Goal: Browse casually: Explore the website without a specific task or goal

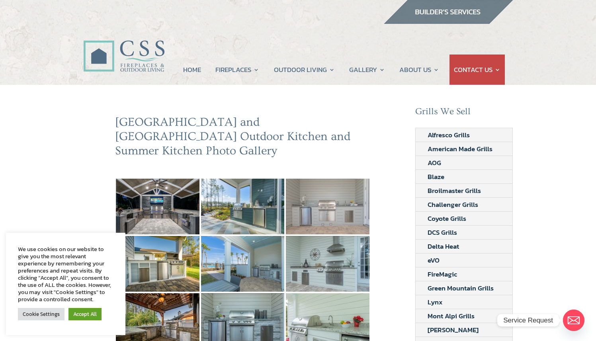
click at [340, 194] on img at bounding box center [328, 207] width 84 height 56
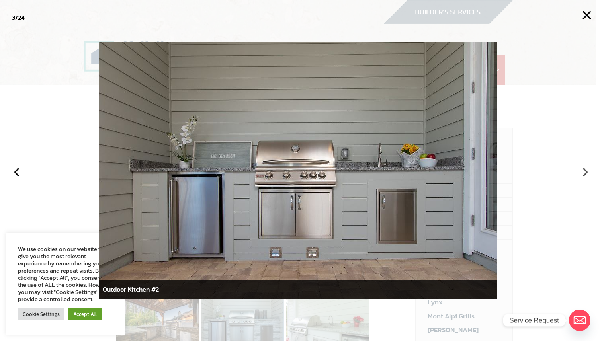
click at [589, 167] on button "›" at bounding box center [585, 171] width 18 height 18
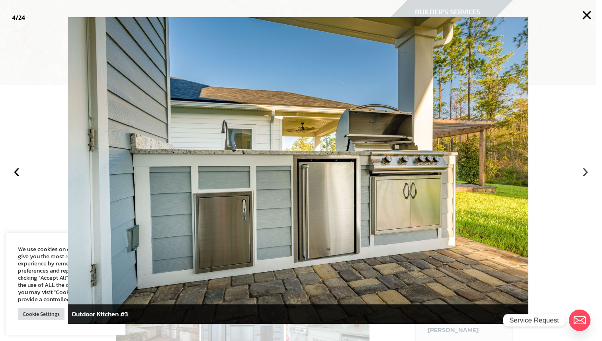
click at [586, 172] on button "›" at bounding box center [585, 171] width 18 height 18
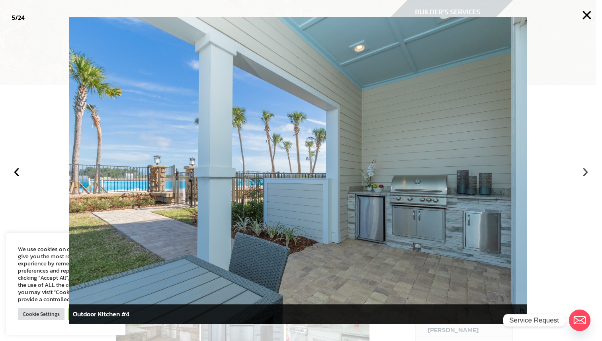
click at [586, 172] on button "›" at bounding box center [585, 171] width 18 height 18
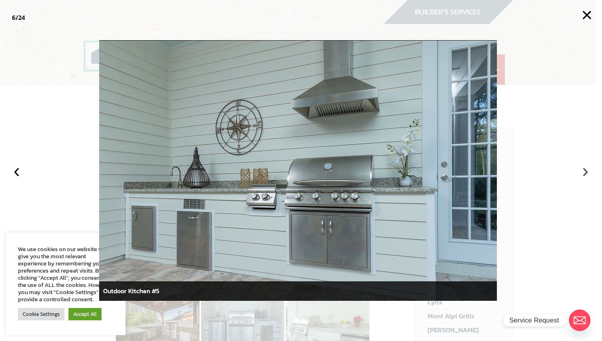
click at [586, 172] on button "›" at bounding box center [585, 171] width 18 height 18
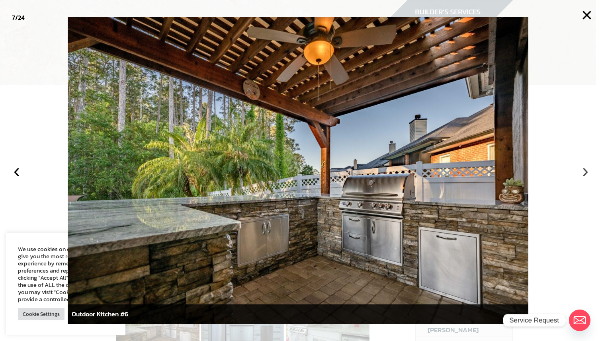
click at [586, 172] on button "›" at bounding box center [585, 171] width 18 height 18
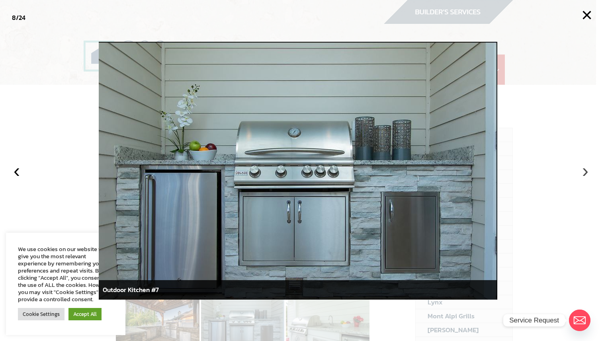
click at [586, 172] on button "›" at bounding box center [585, 171] width 18 height 18
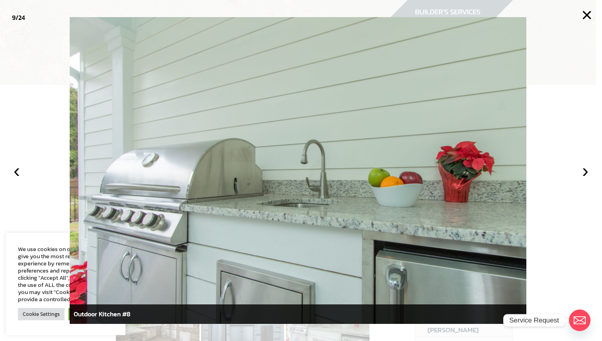
click at [570, 256] on div at bounding box center [301, 170] width 602 height 341
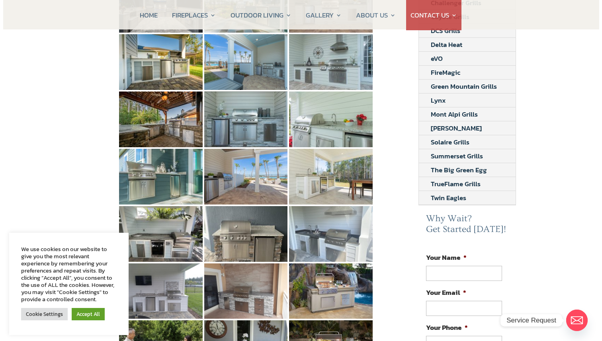
scroll to position [202, 0]
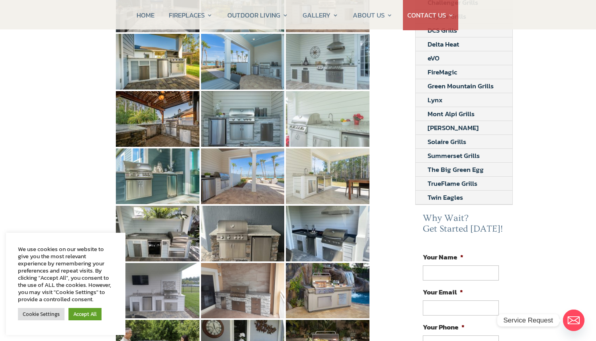
click at [322, 116] on img at bounding box center [328, 119] width 84 height 56
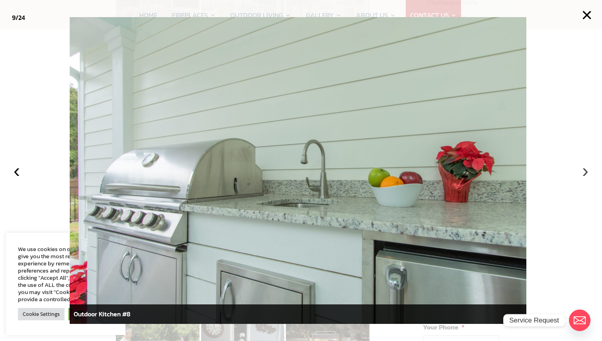
click at [585, 171] on button "›" at bounding box center [585, 171] width 18 height 18
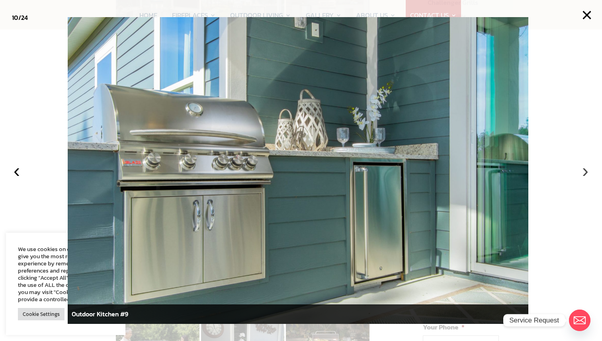
click at [585, 171] on button "›" at bounding box center [585, 171] width 18 height 18
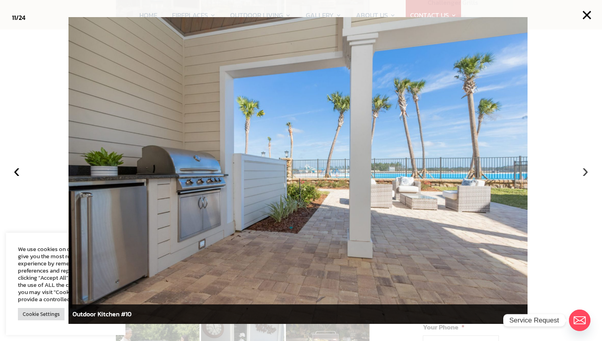
click at [585, 171] on button "›" at bounding box center [585, 171] width 18 height 18
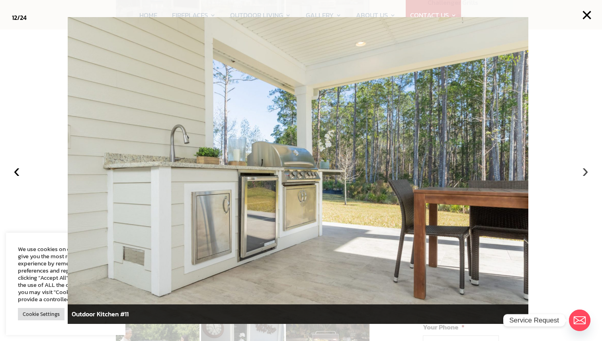
click at [585, 171] on button "›" at bounding box center [585, 171] width 18 height 18
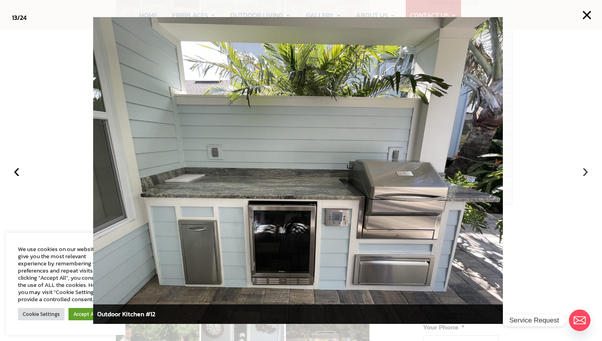
click at [585, 171] on button "›" at bounding box center [585, 171] width 18 height 18
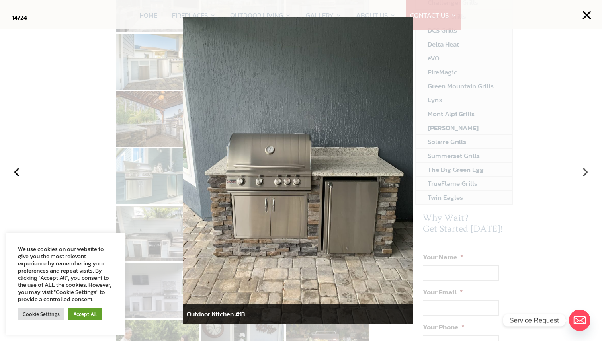
click at [585, 171] on button "›" at bounding box center [585, 171] width 18 height 18
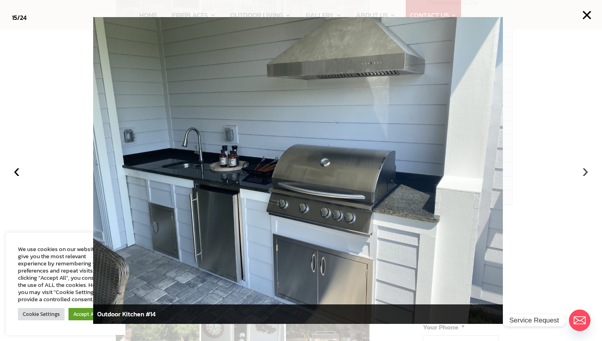
click at [585, 171] on button "›" at bounding box center [585, 171] width 18 height 18
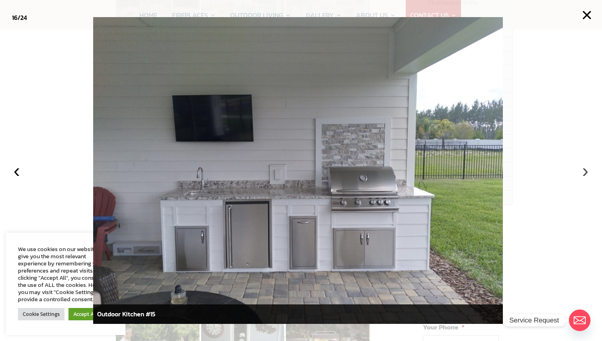
click at [585, 171] on button "›" at bounding box center [585, 171] width 18 height 18
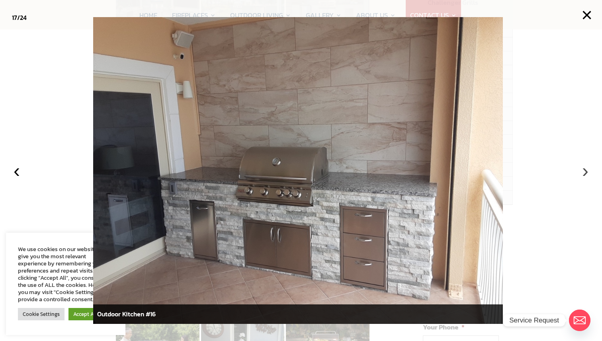
click at [585, 171] on button "›" at bounding box center [585, 171] width 18 height 18
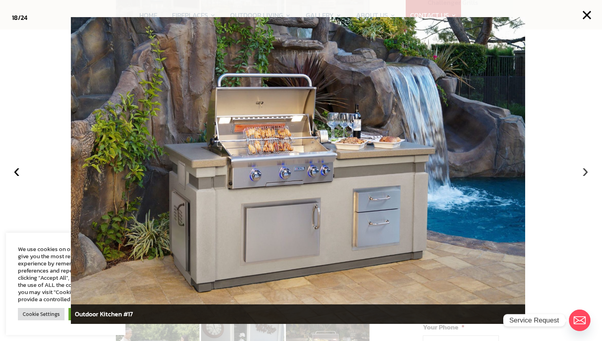
click at [585, 171] on button "›" at bounding box center [585, 171] width 18 height 18
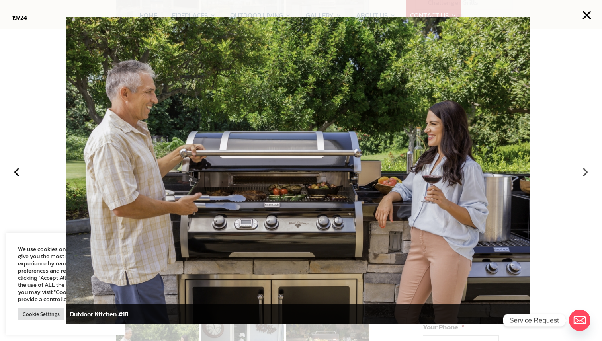
click at [585, 171] on button "›" at bounding box center [585, 171] width 18 height 18
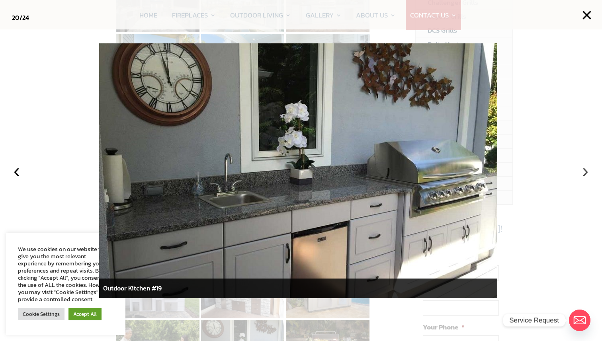
click at [585, 171] on button "›" at bounding box center [585, 171] width 18 height 18
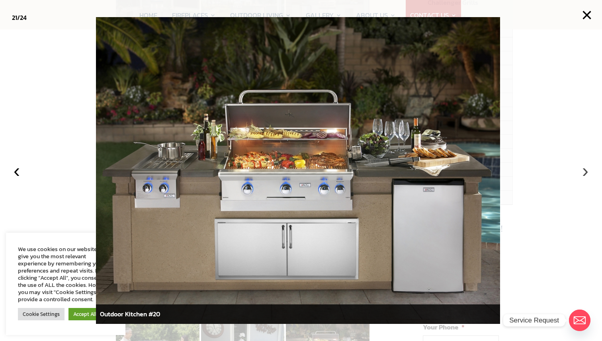
click at [585, 171] on button "›" at bounding box center [585, 171] width 18 height 18
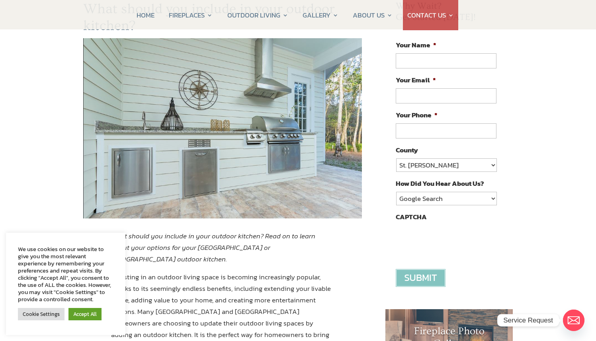
click at [262, 153] on img at bounding box center [222, 128] width 279 height 180
